Goal: Check status: Check status

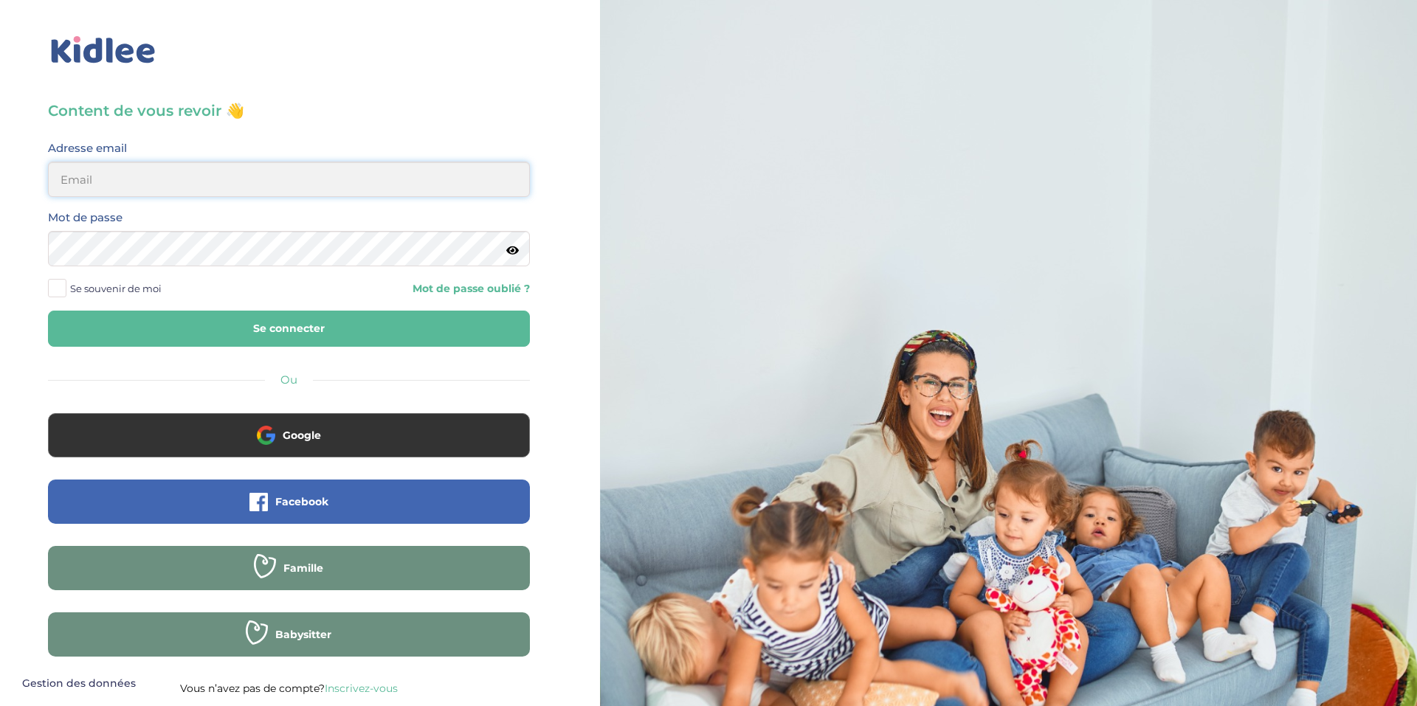
click at [173, 183] on input "email" at bounding box center [289, 179] width 482 height 35
type input "murielcharles76@yahoo.fr"
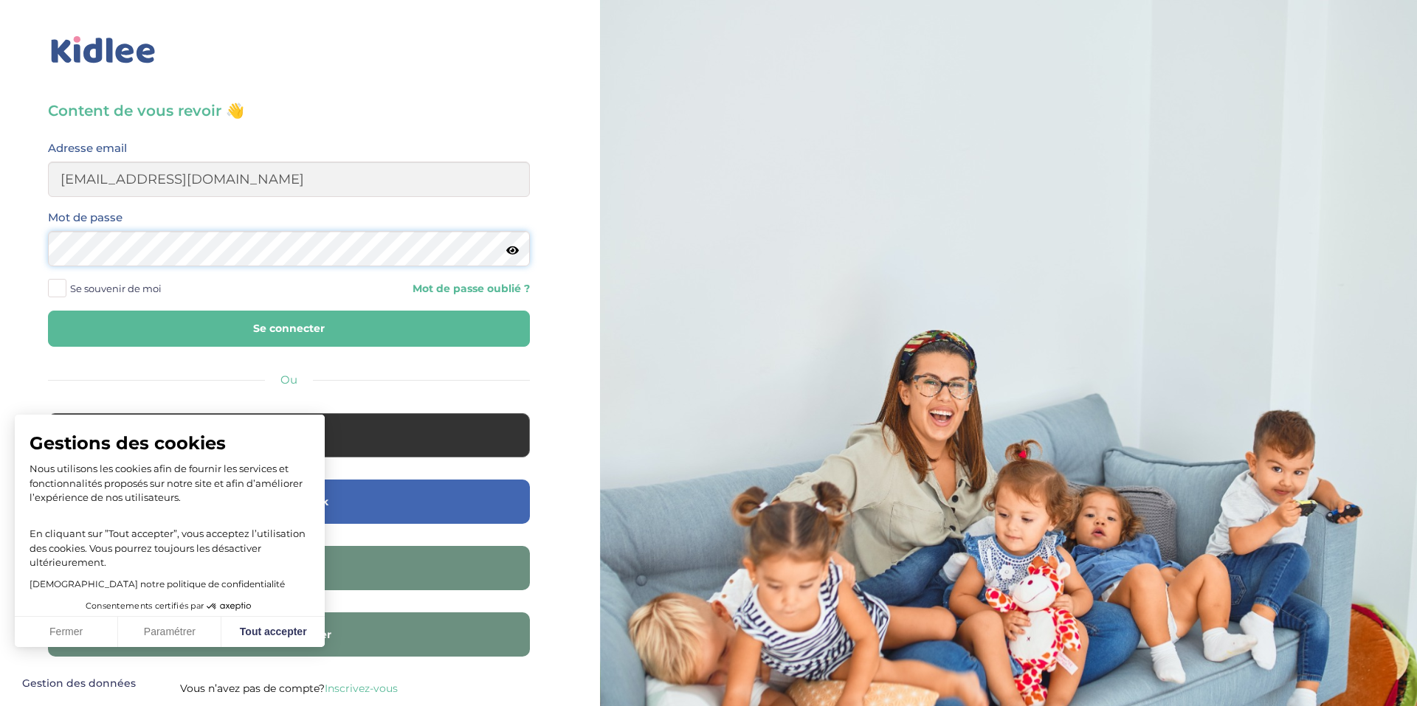
click at [48, 311] on button "Se connecter" at bounding box center [289, 329] width 482 height 36
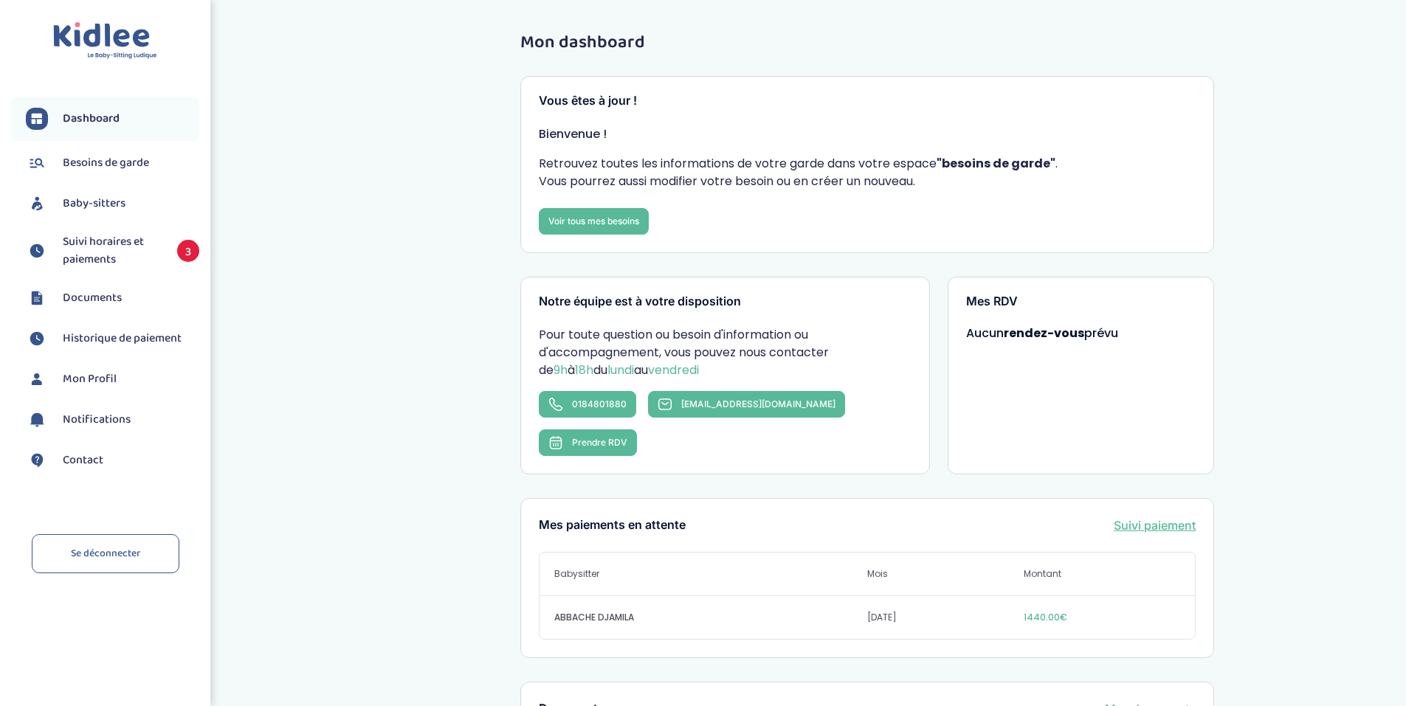
click at [124, 250] on span "Suivi horaires et paiements" at bounding box center [113, 250] width 100 height 35
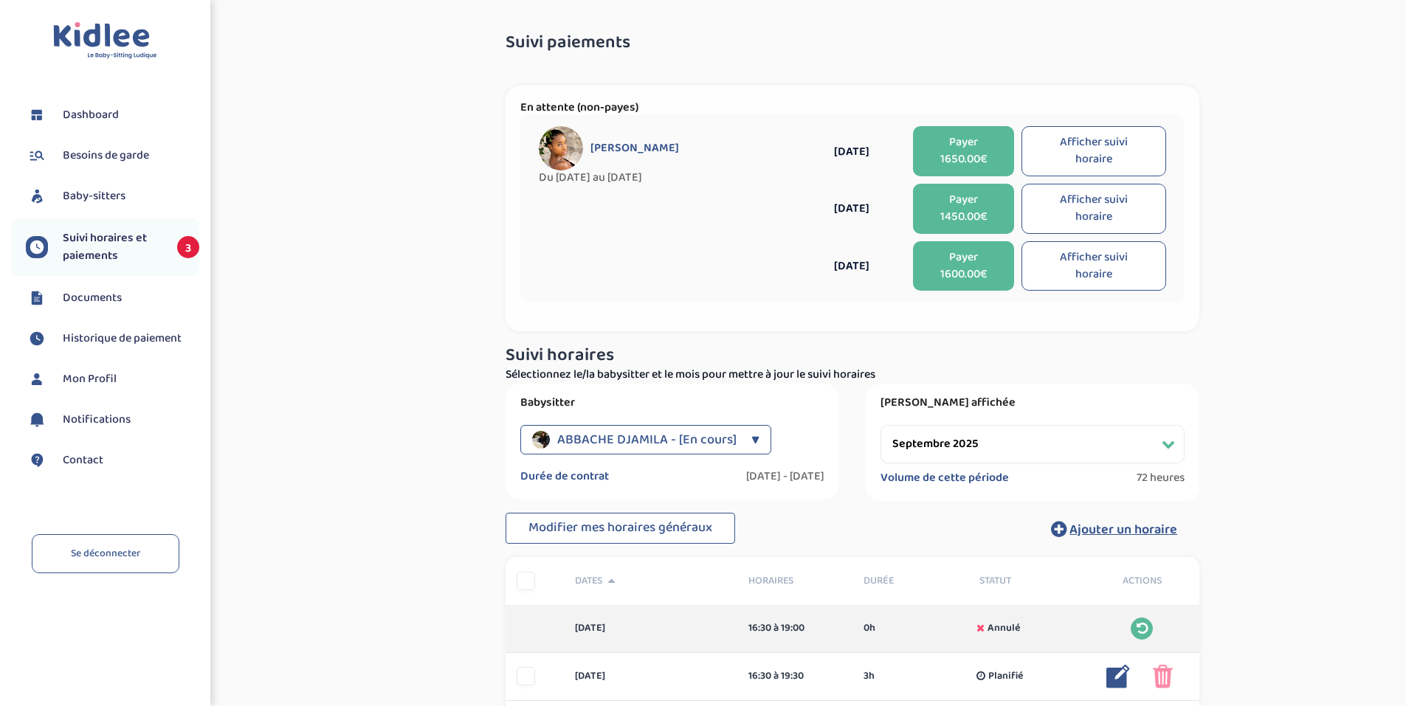
click at [1078, 446] on select "Filtrer par mois [DATE] [DATE] [DATE] [DATE] [DATE] [DATE] [DATE] [DATE] [DATE]…" at bounding box center [1032, 444] width 304 height 38
select select "août 2025"
click at [880, 425] on select "Filtrer par mois [DATE] [DATE] [DATE] [DATE] [DATE] [DATE] [DATE] [DATE] [DATE]…" at bounding box center [1032, 444] width 304 height 38
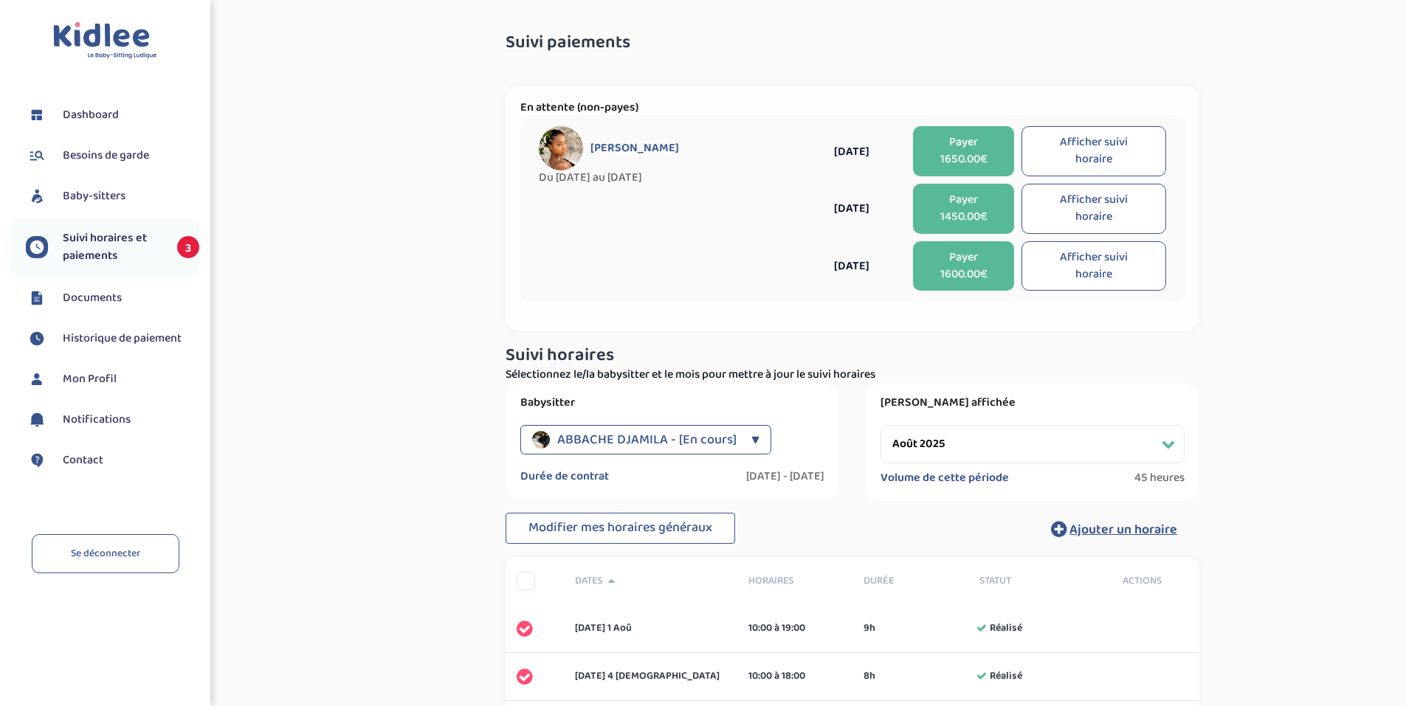
click at [118, 337] on span "Historique de paiement" at bounding box center [122, 339] width 119 height 18
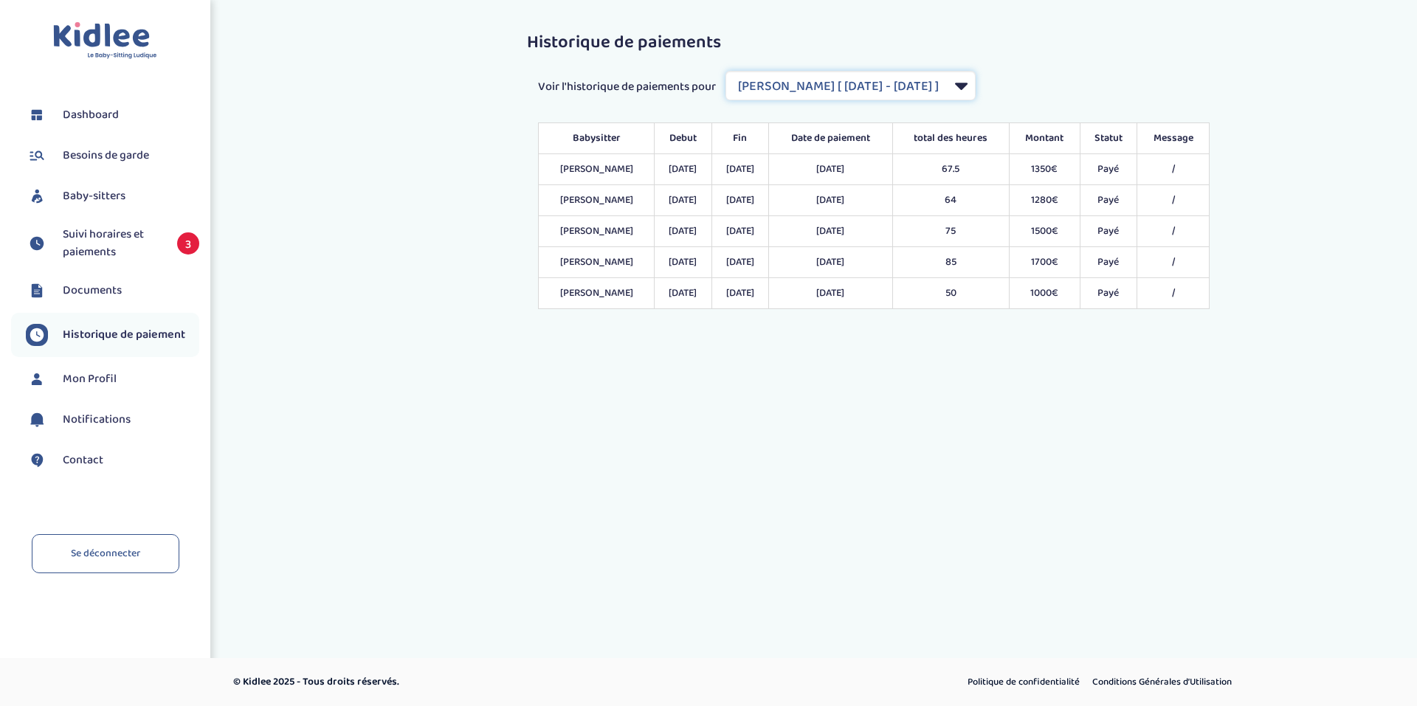
click at [889, 80] on select "Filtrer par Contrat [PERSON_NAME] [ [DATE] - [DATE] ] ABBACHE DJAMILA [ [DATE] …" at bounding box center [850, 86] width 250 height 30
select select "2044"
click at [727, 71] on select "Filtrer par Contrat [PERSON_NAME] [ [DATE] - [DATE] ] ABBACHE DJAMILA [ [DATE] …" at bounding box center [850, 86] width 250 height 30
